Goal: Find specific page/section: Find specific page/section

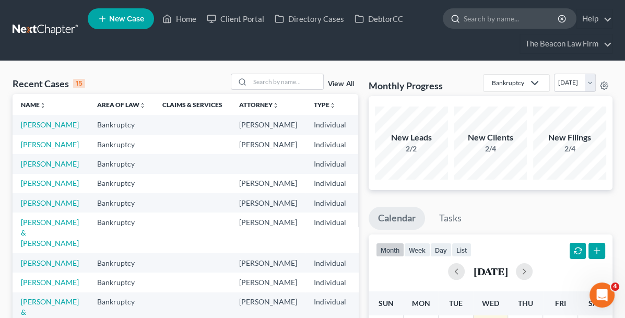
click at [491, 20] on input "search" at bounding box center [512, 18] width 96 height 19
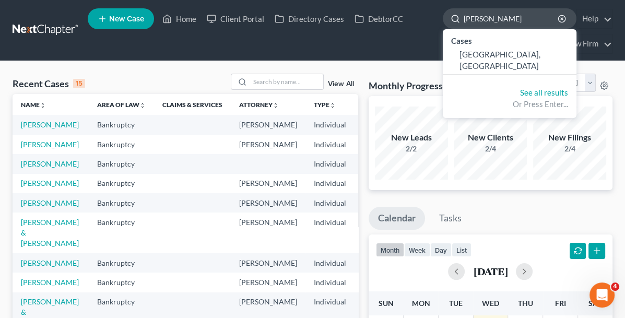
type input "[PERSON_NAME]"
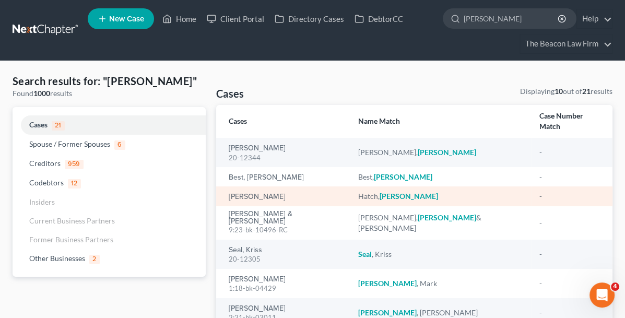
click at [358, 191] on div "[PERSON_NAME]" at bounding box center [440, 196] width 165 height 10
click at [229, 193] on link "[PERSON_NAME]" at bounding box center [257, 196] width 57 height 7
